Goal: Task Accomplishment & Management: Manage account settings

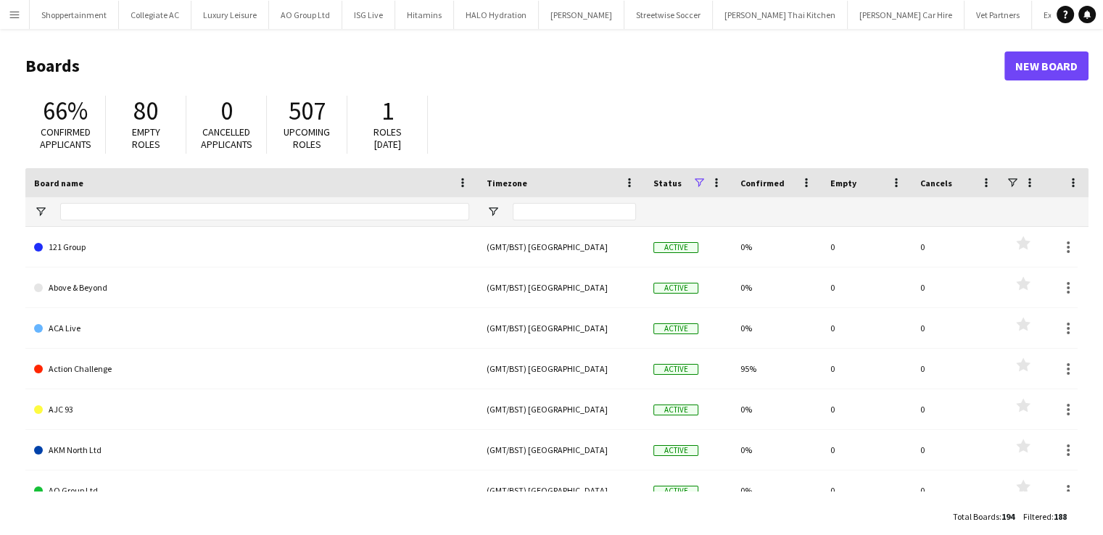
click at [14, 17] on app-icon "Menu" at bounding box center [15, 15] width 12 height 12
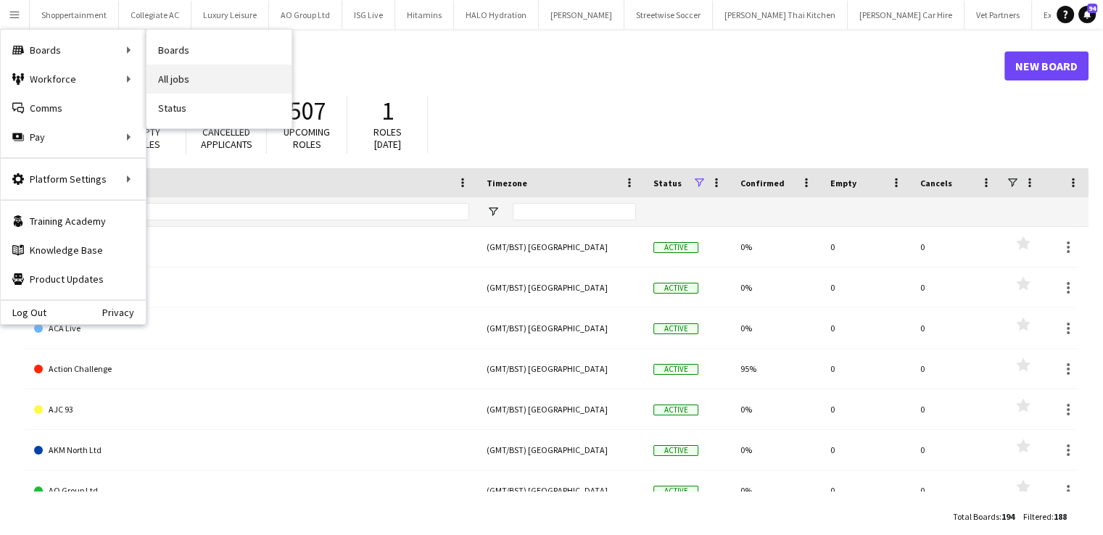
click at [174, 87] on link "All jobs" at bounding box center [218, 79] width 145 height 29
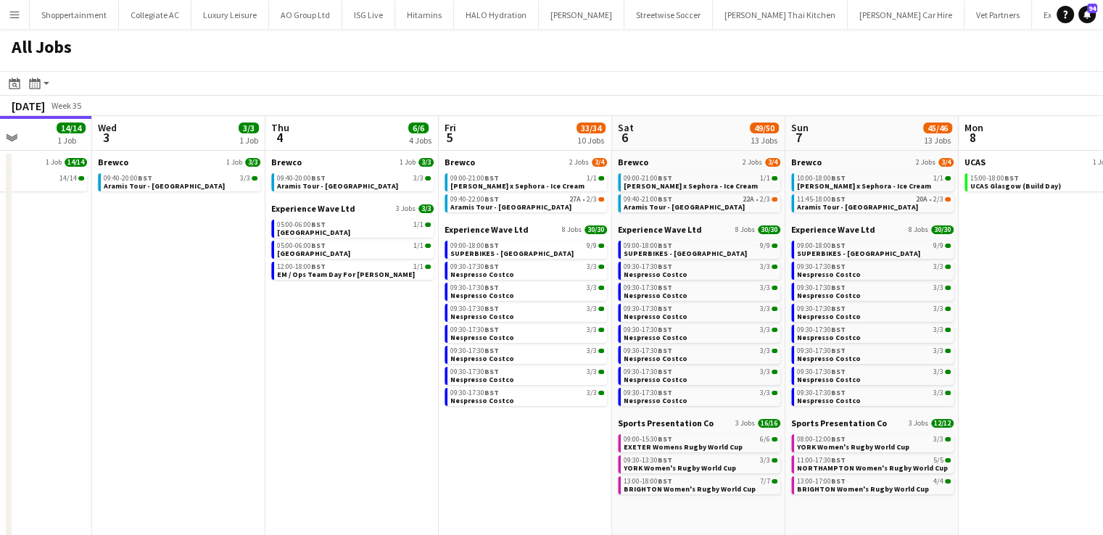
scroll to position [0, 602]
drag, startPoint x: 534, startPoint y: 357, endPoint x: 279, endPoint y: 376, distance: 255.9
click at [279, 376] on app-calendar-viewport "Sat 30 21/21 8 Jobs Sun 31 12/13 3 Jobs Mon 1 7/7 2 Jobs Tue 2 14/14 1 Job Wed …" at bounding box center [551, 434] width 1103 height 637
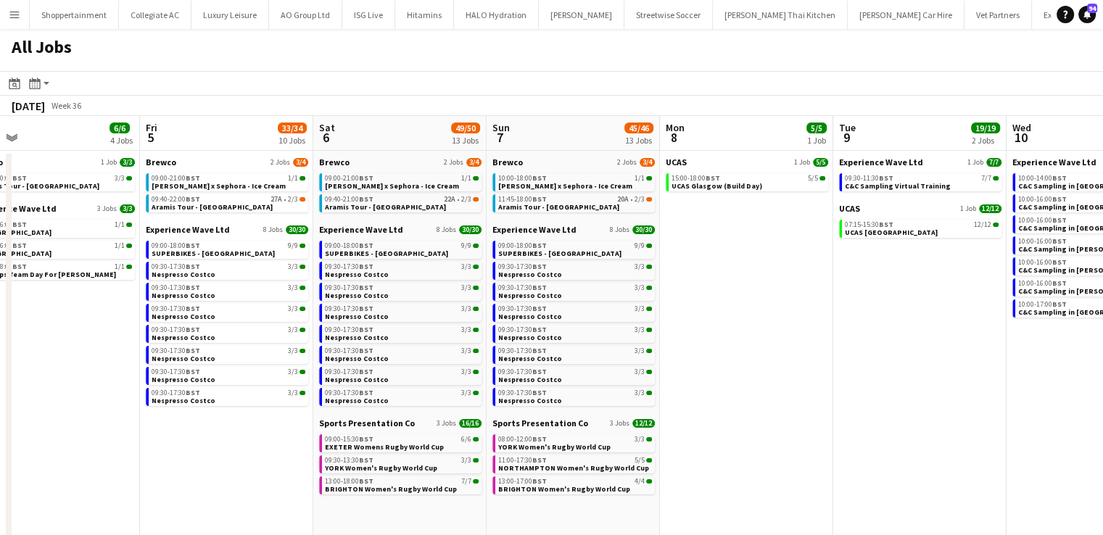
drag, startPoint x: 403, startPoint y: 432, endPoint x: 105, endPoint y: 430, distance: 298.0
click at [105, 430] on app-calendar-viewport "Mon 1 7/7 2 Jobs Tue 2 14/14 1 Job Wed 3 3/3 1 Job Thu 4 6/6 4 Jobs Fri 5 33/34…" at bounding box center [551, 434] width 1103 height 637
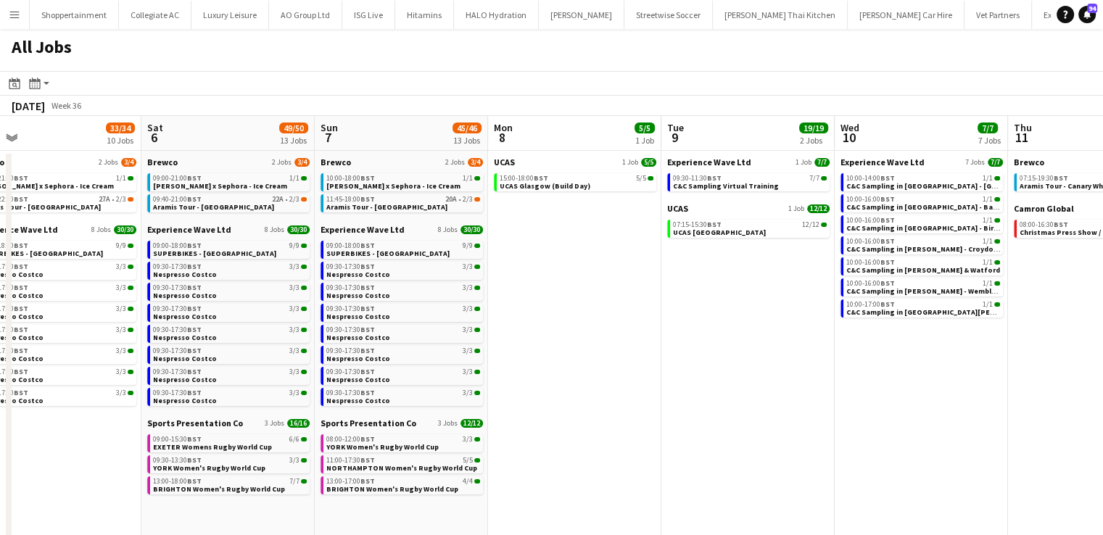
drag, startPoint x: 910, startPoint y: 333, endPoint x: 610, endPoint y: 373, distance: 302.9
click at [610, 373] on app-calendar-viewport "Wed 3 3/3 1 Job Thu 4 6/6 4 Jobs Fri 5 33/34 10 Jobs Sat 6 49/50 13 Jobs Sun 7 …" at bounding box center [551, 434] width 1103 height 637
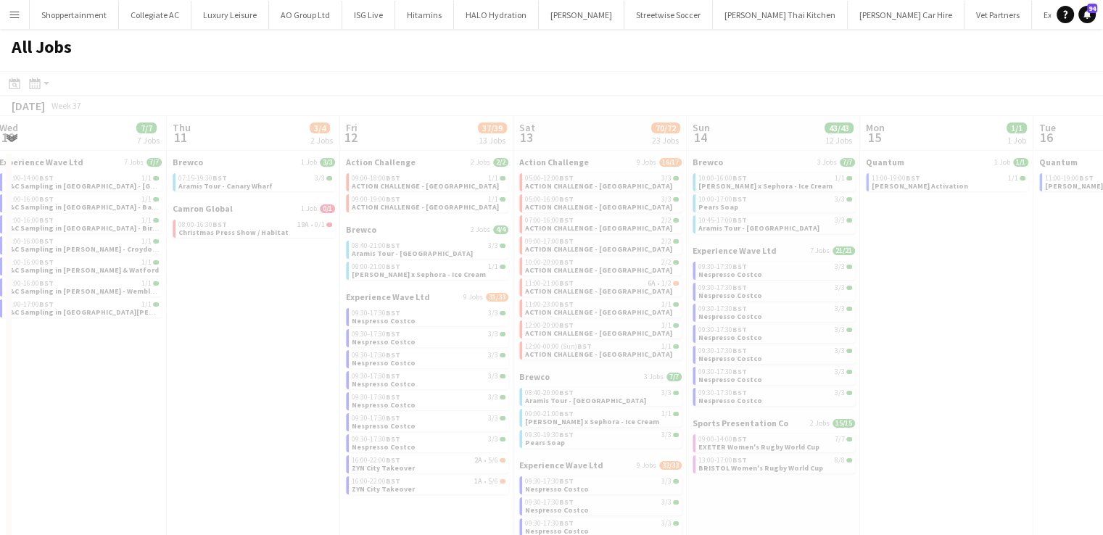
scroll to position [0, 449]
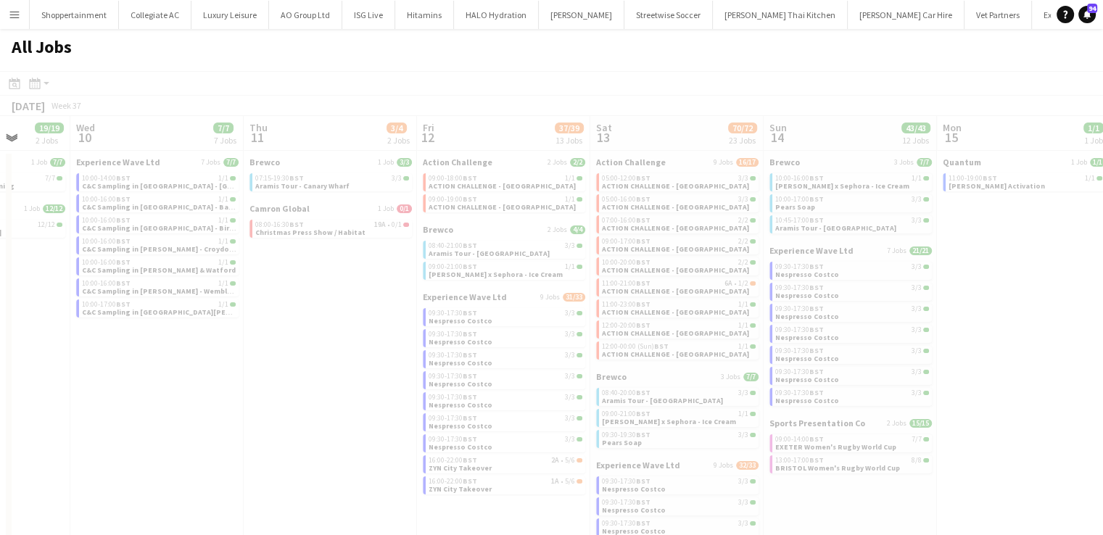
drag, startPoint x: 787, startPoint y: 409, endPoint x: 23, endPoint y: 484, distance: 767.7
click at [0, 502] on app-calendar-viewport "Sun 7 45/46 13 Jobs Mon 8 5/5 1 Job Tue 9 19/19 2 Jobs Wed 10 7/7 7 Jobs Thu 11…" at bounding box center [551, 434] width 1103 height 637
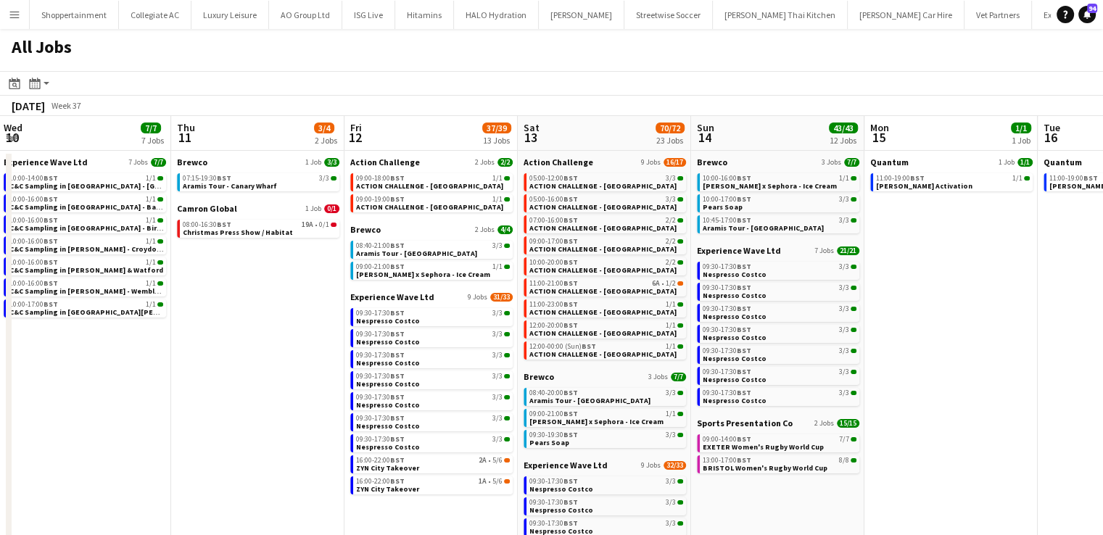
scroll to position [0, 610]
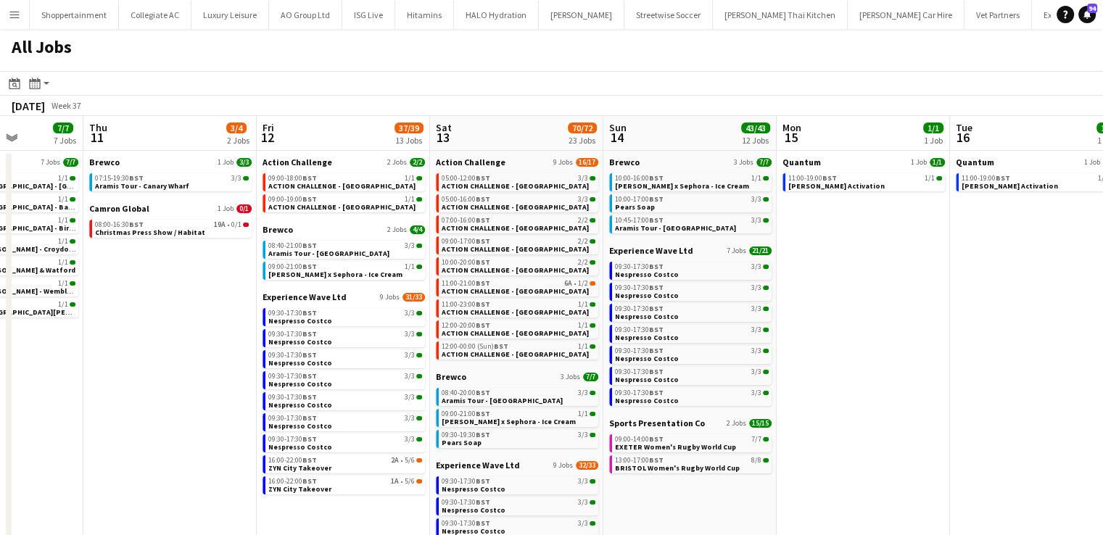
drag, startPoint x: 273, startPoint y: 482, endPoint x: 112, endPoint y: 473, distance: 160.5
click at [112, 473] on app-calendar-viewport "Sun 7 45/46 13 Jobs Mon 8 5/5 1 Job Tue 9 19/19 2 Jobs Wed 10 7/7 7 Jobs Thu 11…" at bounding box center [551, 434] width 1103 height 637
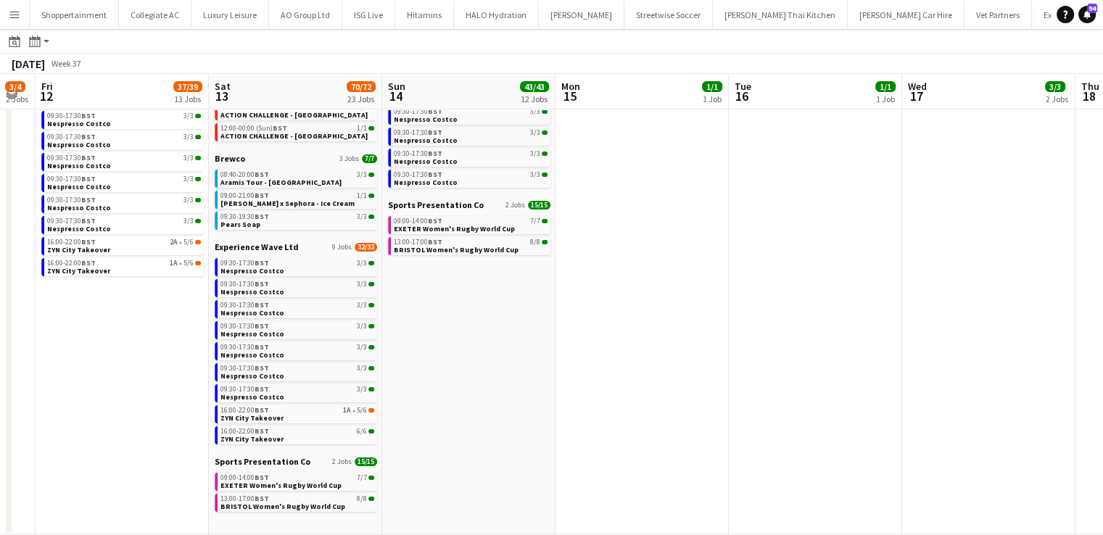
scroll to position [0, 484]
drag, startPoint x: 809, startPoint y: 346, endPoint x: 588, endPoint y: 339, distance: 221.2
click at [588, 339] on app-calendar-viewport "Tue 9 19/19 2 Jobs Wed 10 7/7 7 Jobs Thu 11 3/4 2 Jobs Fri 12 37/39 13 Jobs Sat…" at bounding box center [551, 194] width 1103 height 681
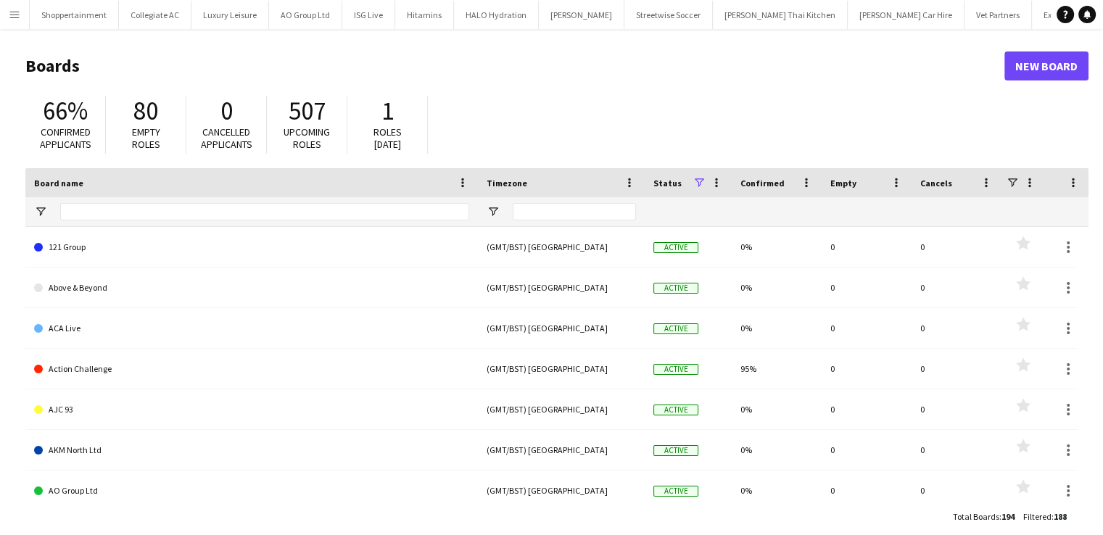
click at [12, 16] on app-icon "Menu" at bounding box center [15, 15] width 12 height 12
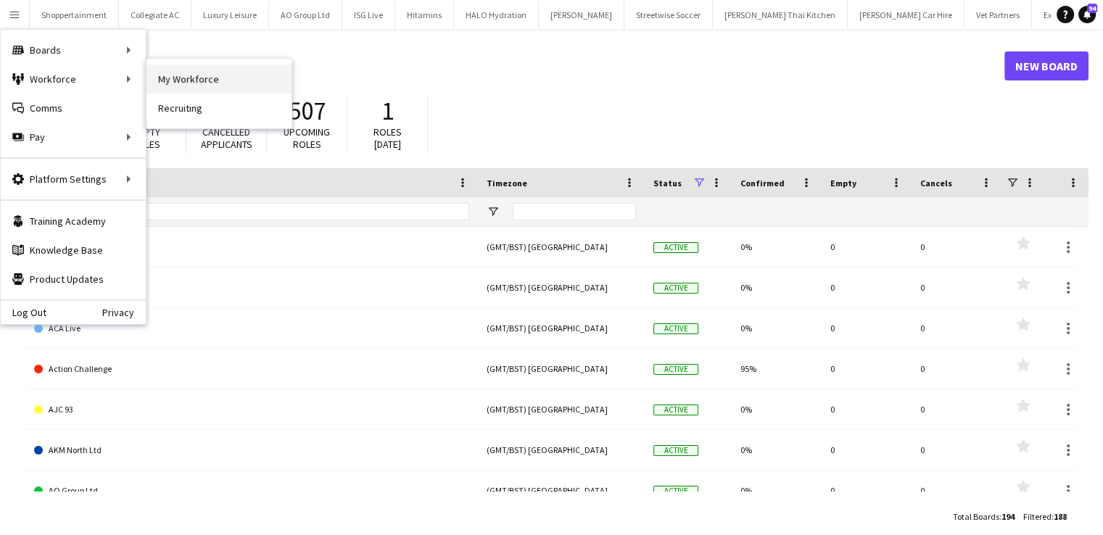
click at [180, 75] on link "My Workforce" at bounding box center [218, 79] width 145 height 29
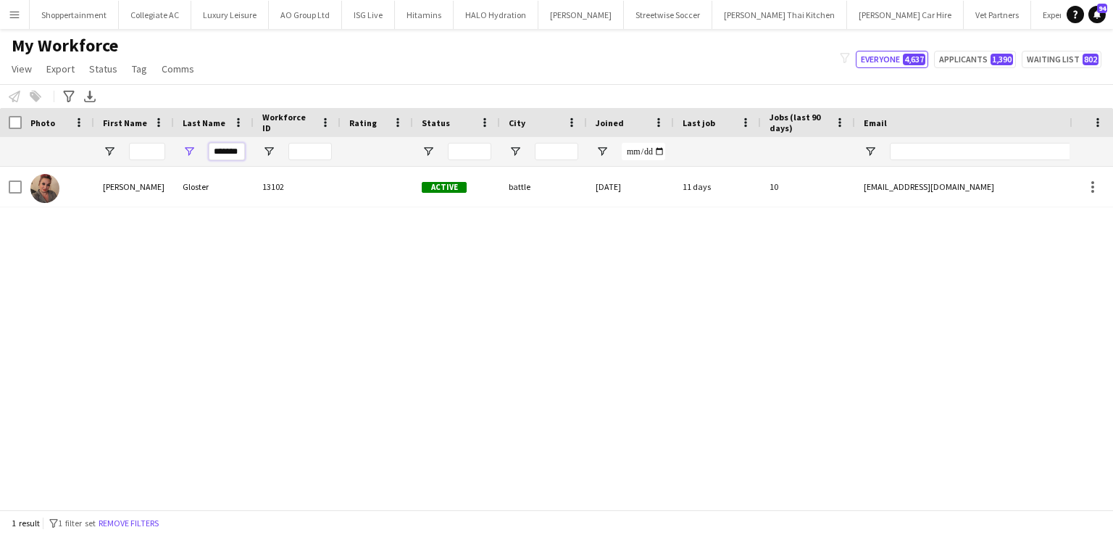
click at [240, 149] on input "*******" at bounding box center [227, 151] width 36 height 17
type input "*"
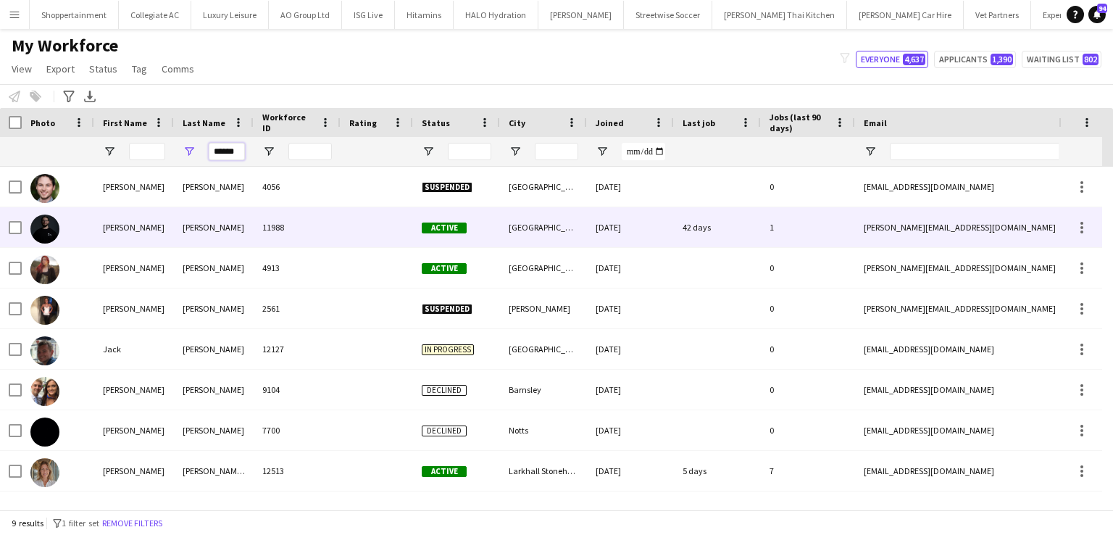
type input "******"
click at [123, 233] on div "[PERSON_NAME]" at bounding box center [134, 227] width 80 height 40
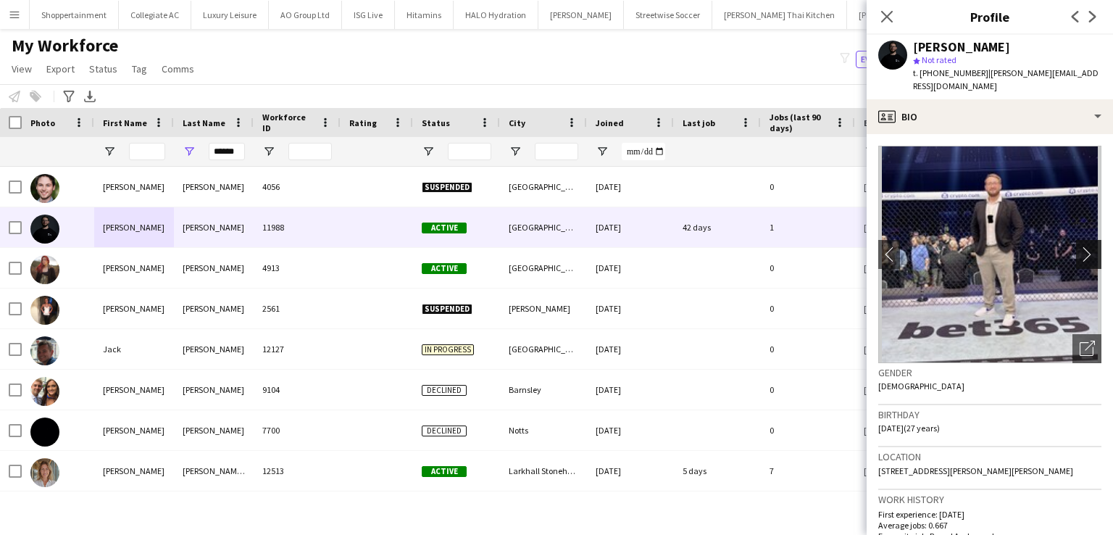
click at [1080, 246] on app-icon "chevron-right" at bounding box center [1091, 253] width 22 height 15
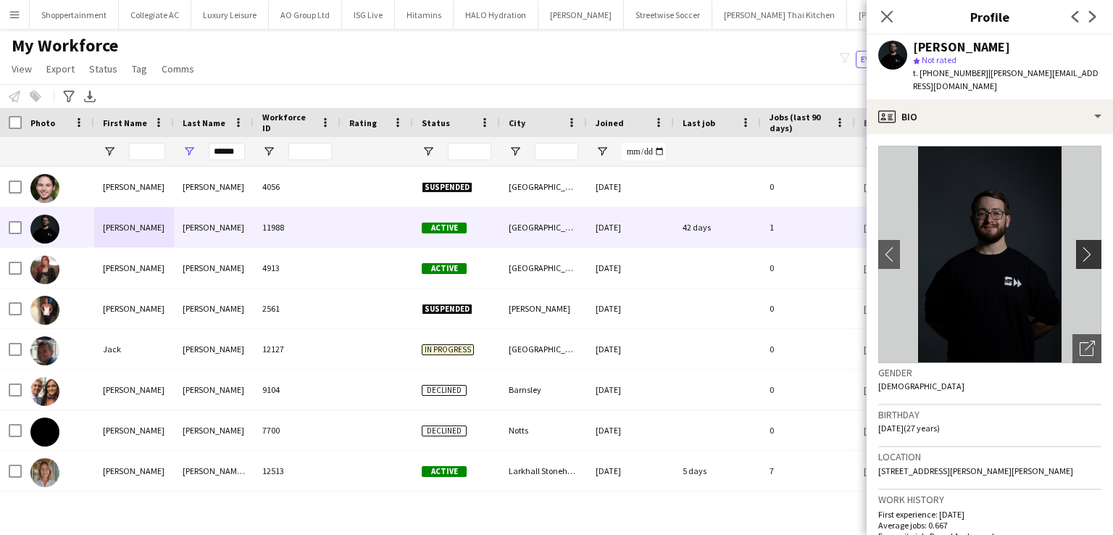
click at [1080, 246] on app-icon "chevron-right" at bounding box center [1091, 253] width 22 height 15
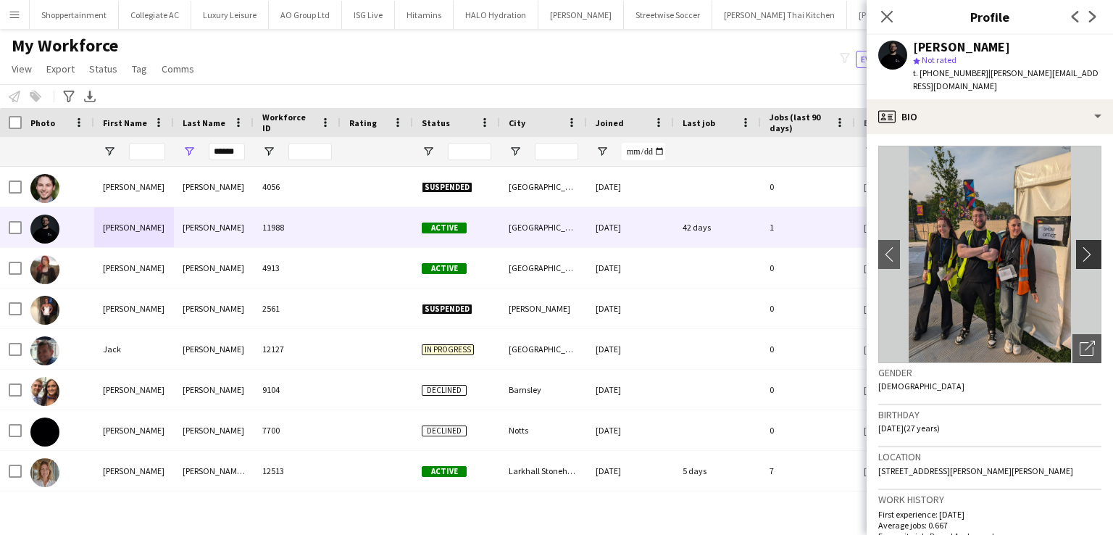
click at [1080, 246] on app-icon "chevron-right" at bounding box center [1091, 253] width 22 height 15
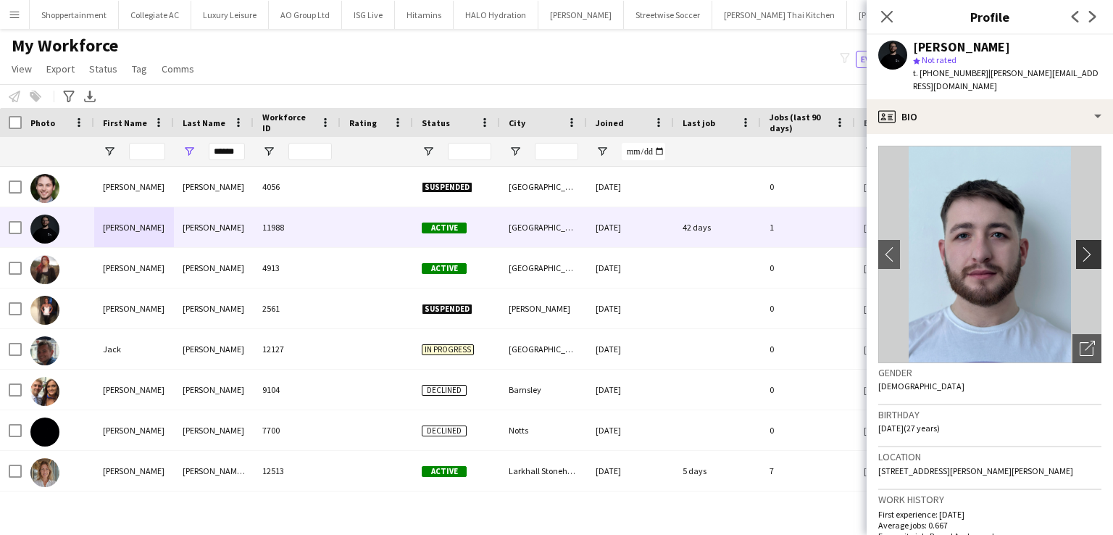
click at [1080, 246] on app-icon "chevron-right" at bounding box center [1091, 253] width 22 height 15
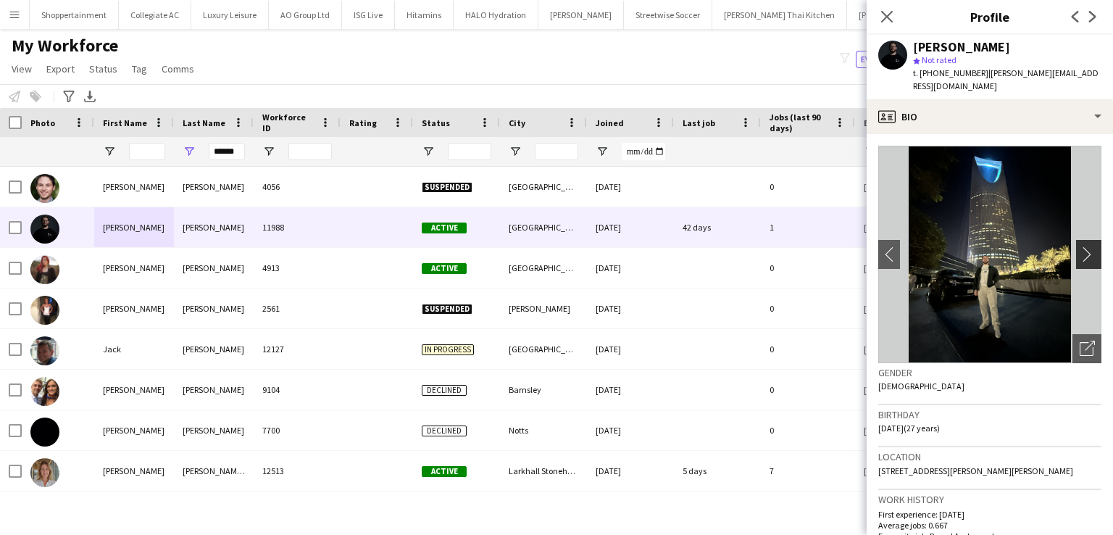
click at [1080, 246] on app-icon "chevron-right" at bounding box center [1091, 253] width 22 height 15
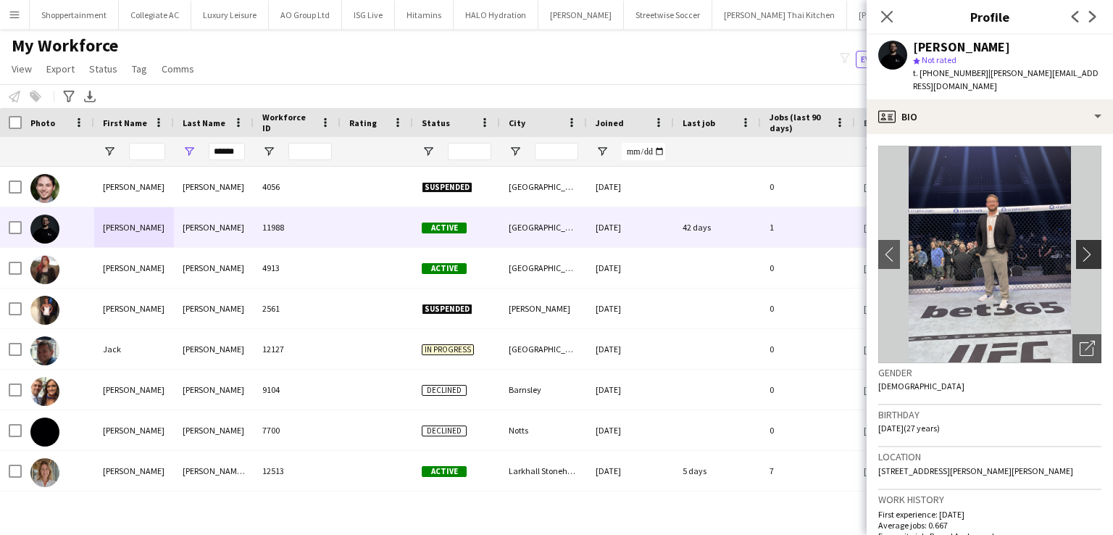
click at [1080, 246] on app-icon "chevron-right" at bounding box center [1091, 253] width 22 height 15
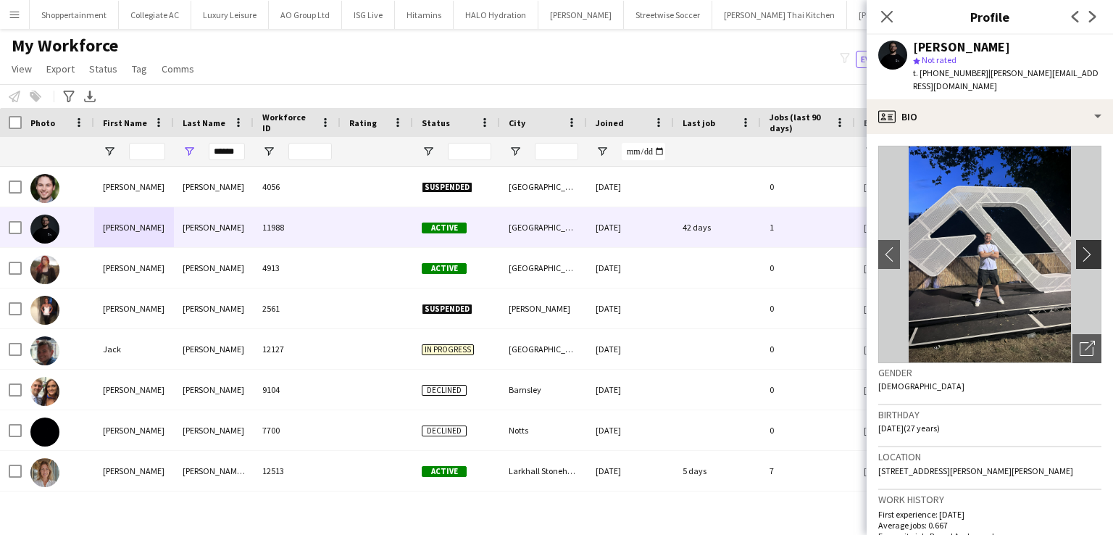
click at [1080, 246] on app-icon "chevron-right" at bounding box center [1091, 253] width 22 height 15
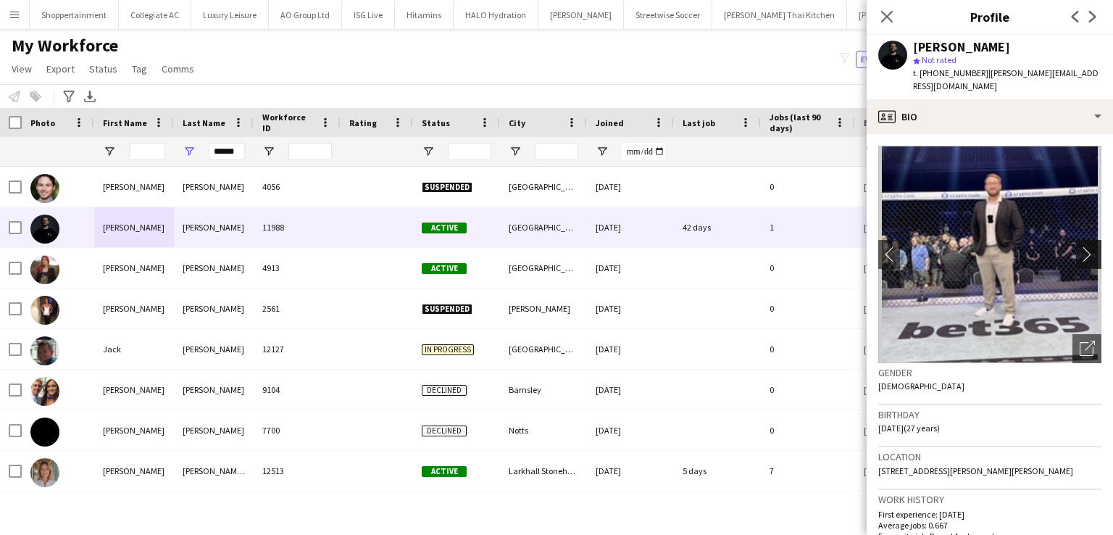
click at [1080, 246] on app-icon "chevron-right" at bounding box center [1091, 253] width 22 height 15
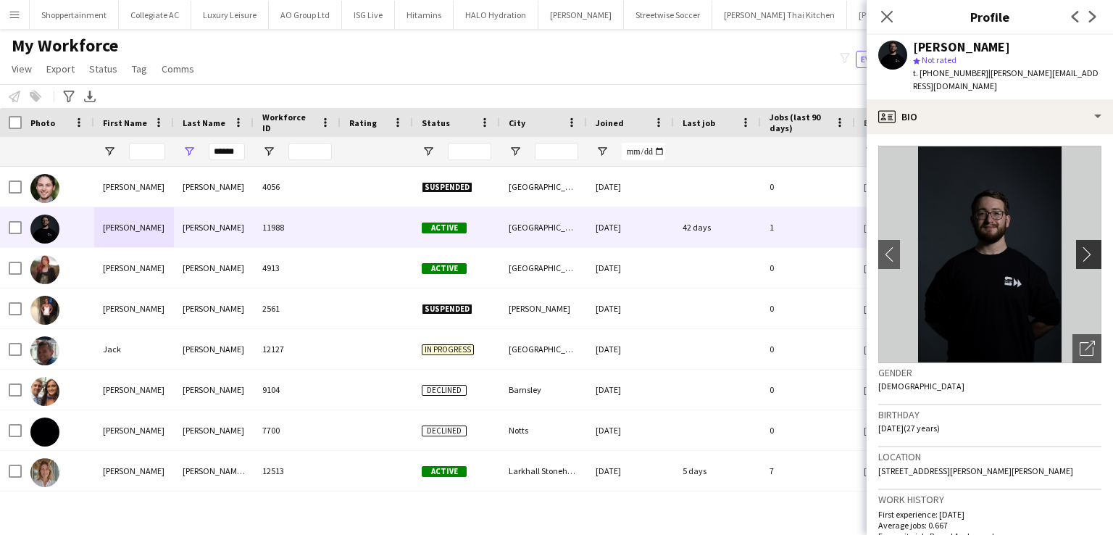
click at [1080, 246] on app-icon "chevron-right" at bounding box center [1091, 253] width 22 height 15
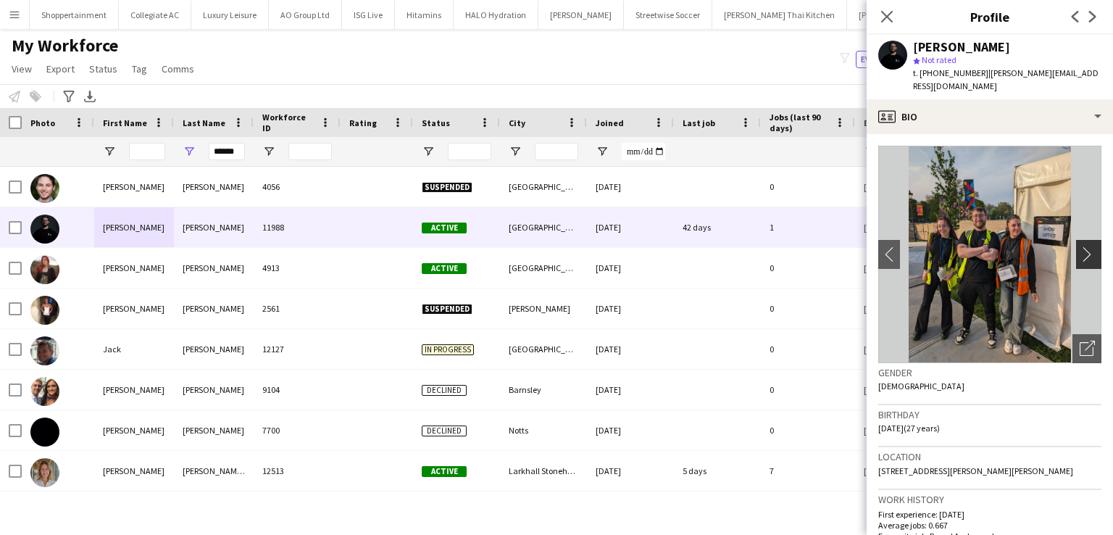
click at [1080, 246] on app-icon "chevron-right" at bounding box center [1091, 253] width 22 height 15
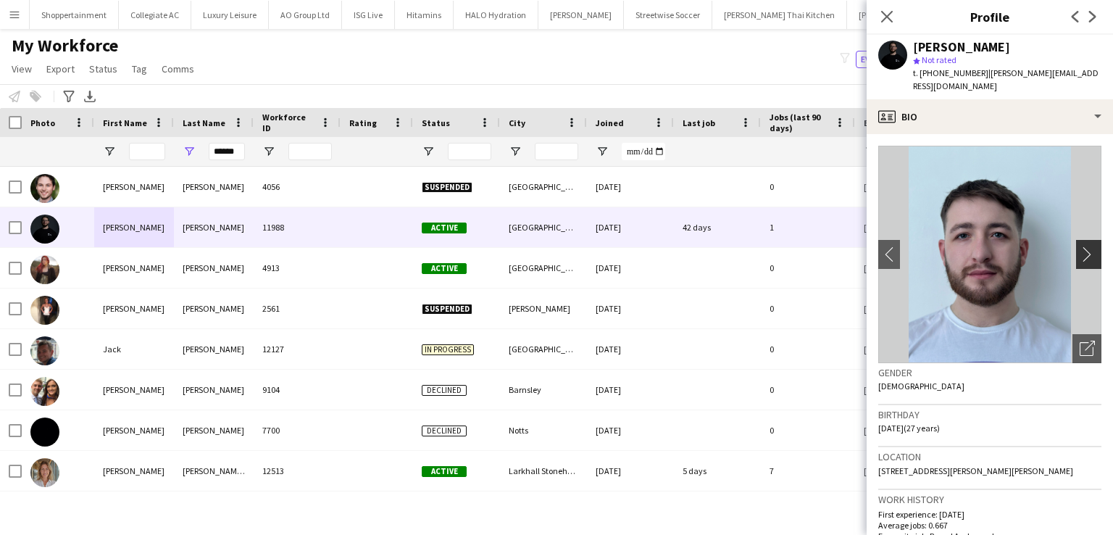
click at [1080, 246] on app-icon "chevron-right" at bounding box center [1091, 253] width 22 height 15
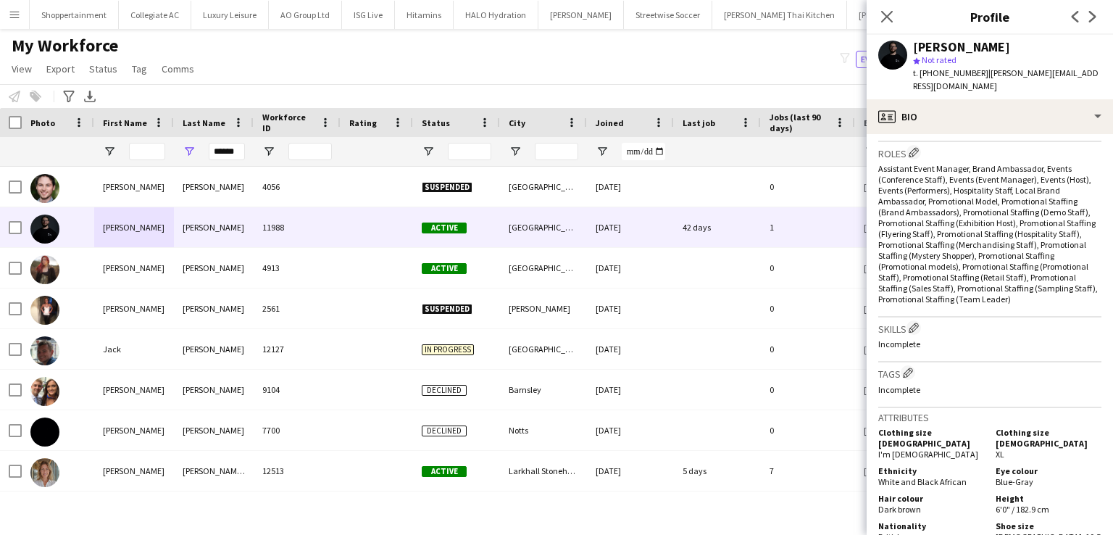
scroll to position [542, 0]
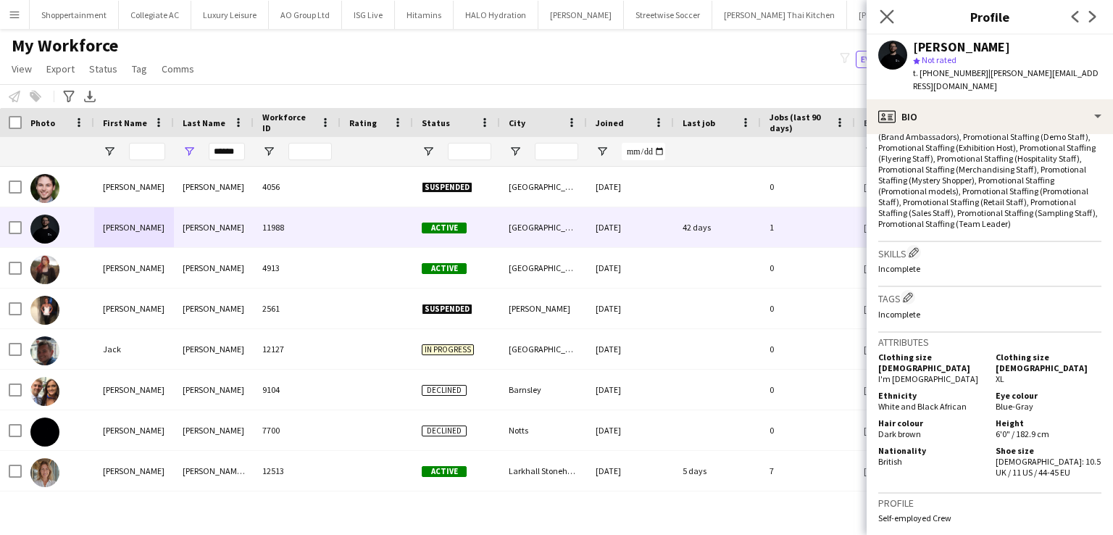
click at [884, 24] on app-icon "Close pop-in" at bounding box center [887, 17] width 21 height 21
